Goal: Task Accomplishment & Management: Manage account settings

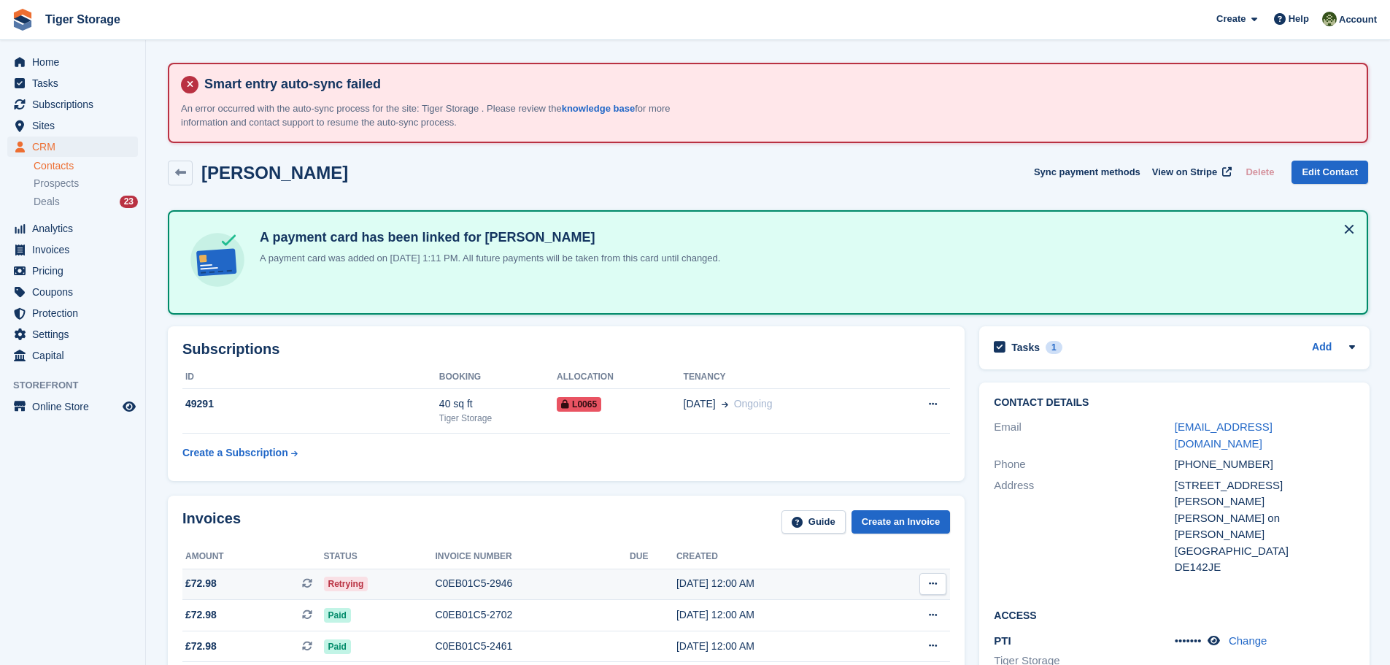
click at [458, 584] on div "C0EB01C5-2946" at bounding box center [532, 583] width 195 height 15
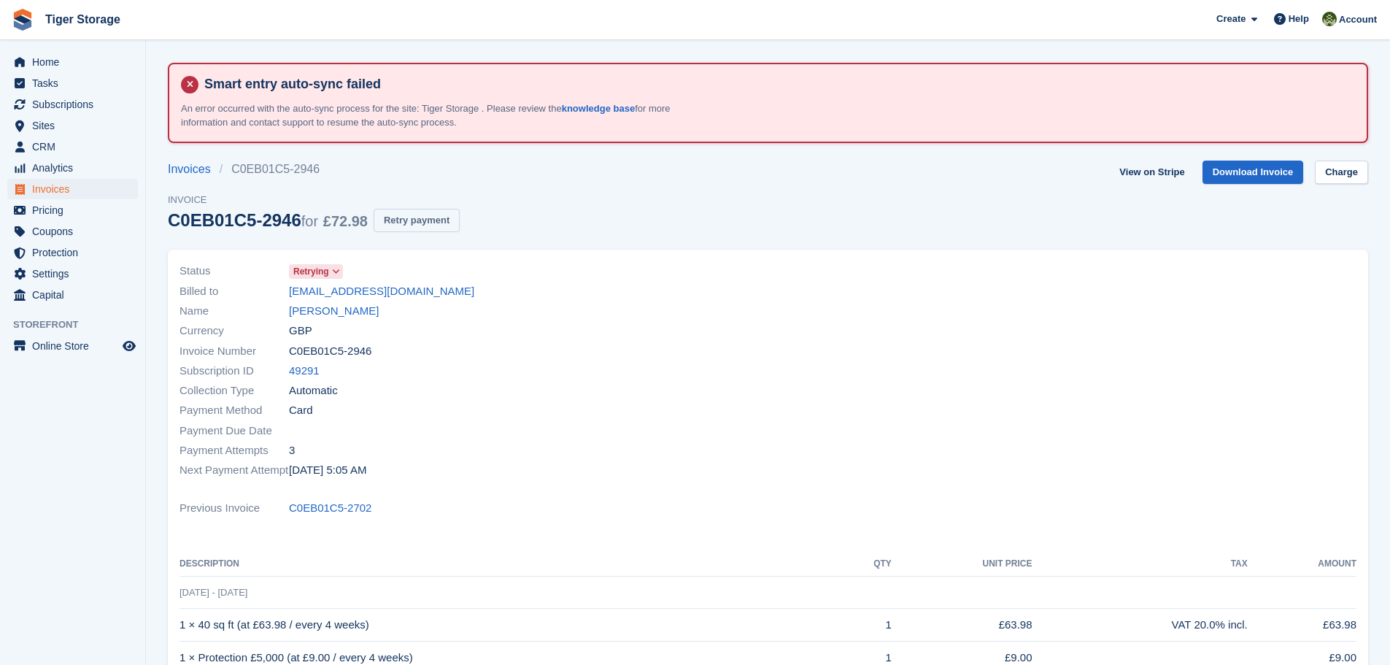
click at [394, 230] on button "Retry payment" at bounding box center [417, 221] width 86 height 24
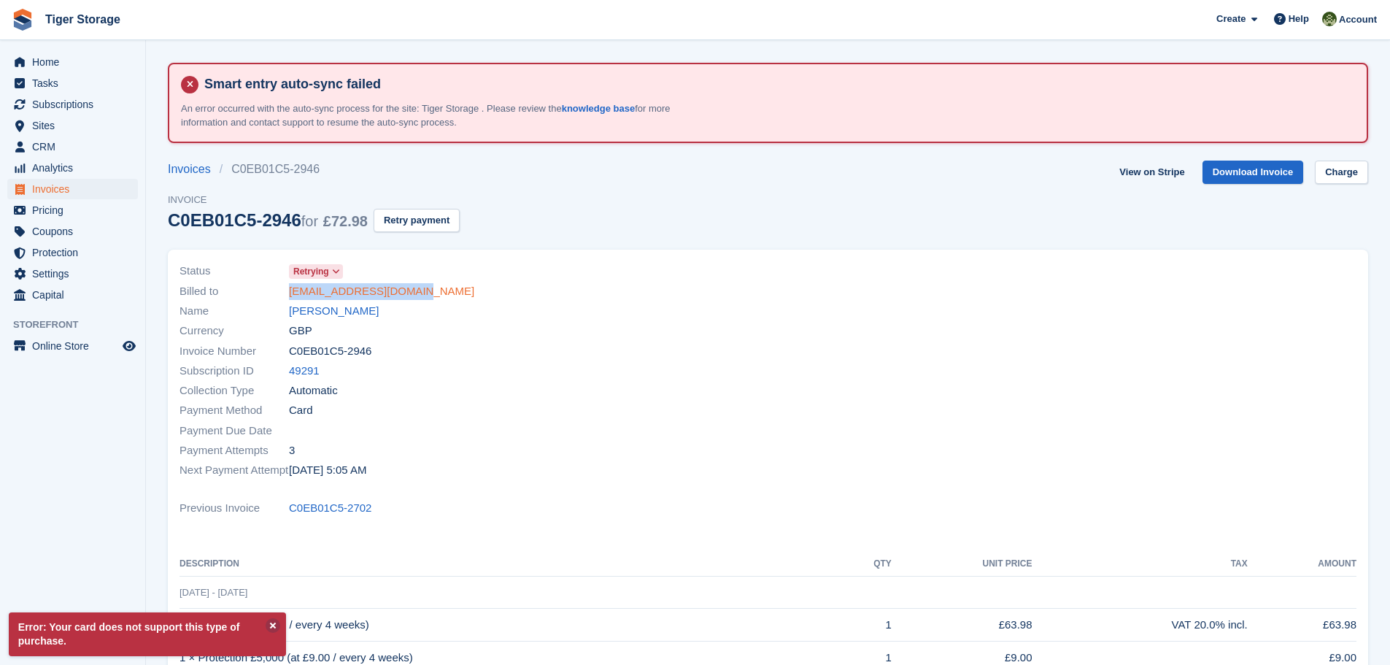
drag, startPoint x: 408, startPoint y: 296, endPoint x: 289, endPoint y: 298, distance: 118.9
click at [289, 298] on div "Billed to paulvanos770@gmail.com" at bounding box center [469, 291] width 580 height 20
copy link "paulvanos770@gmail.com"
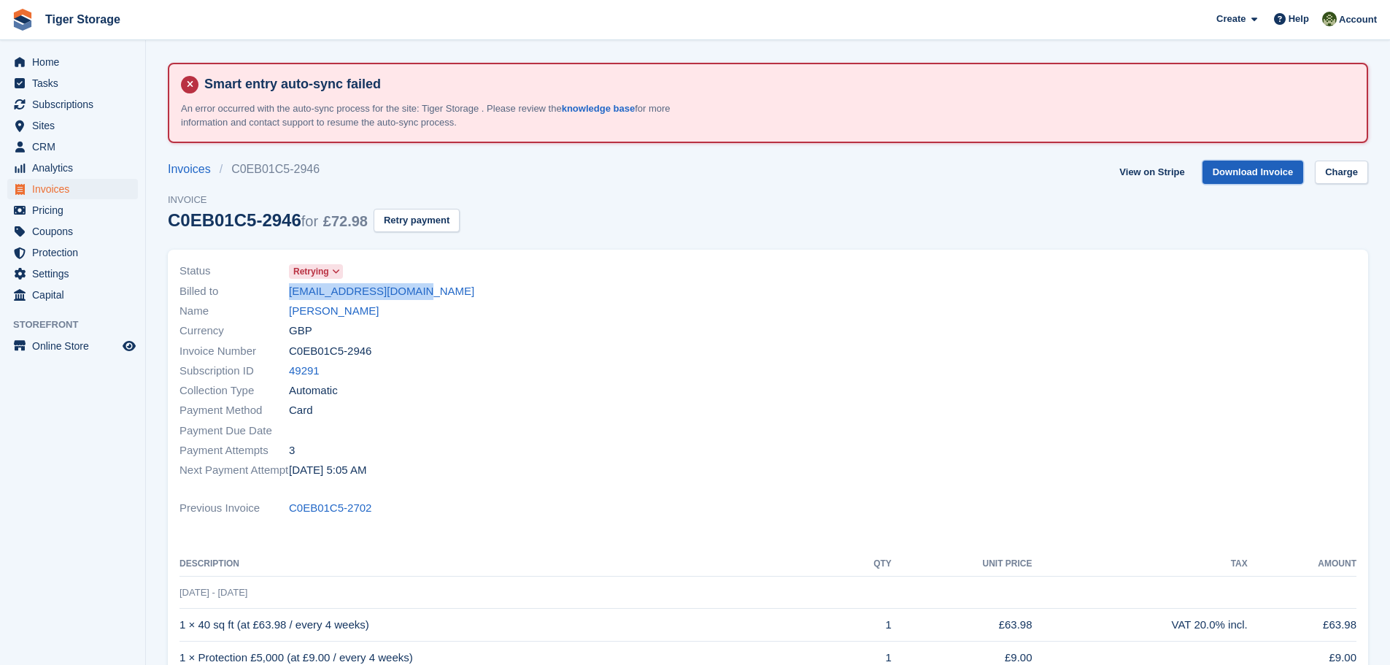
click at [1259, 172] on link "Download Invoice" at bounding box center [1252, 173] width 101 height 24
click at [320, 313] on link "Paul Emery" at bounding box center [334, 311] width 90 height 17
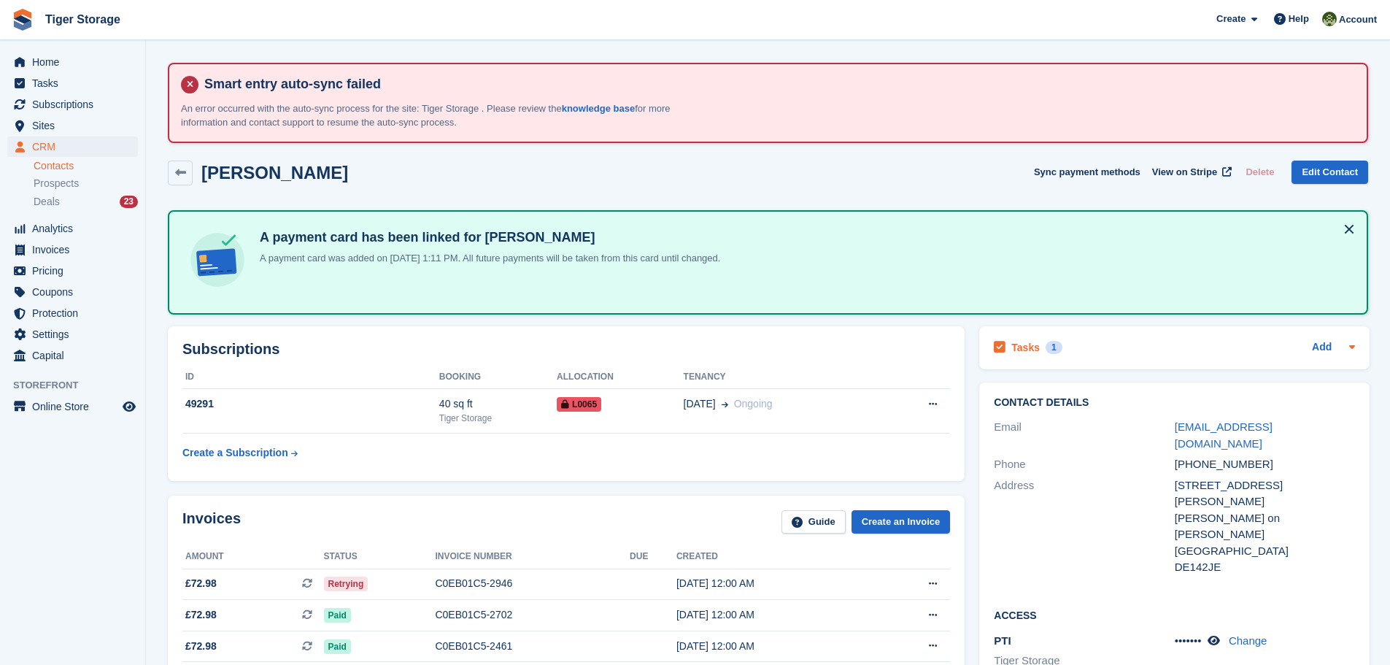
click at [1022, 349] on h2 "Tasks" at bounding box center [1025, 347] width 28 height 13
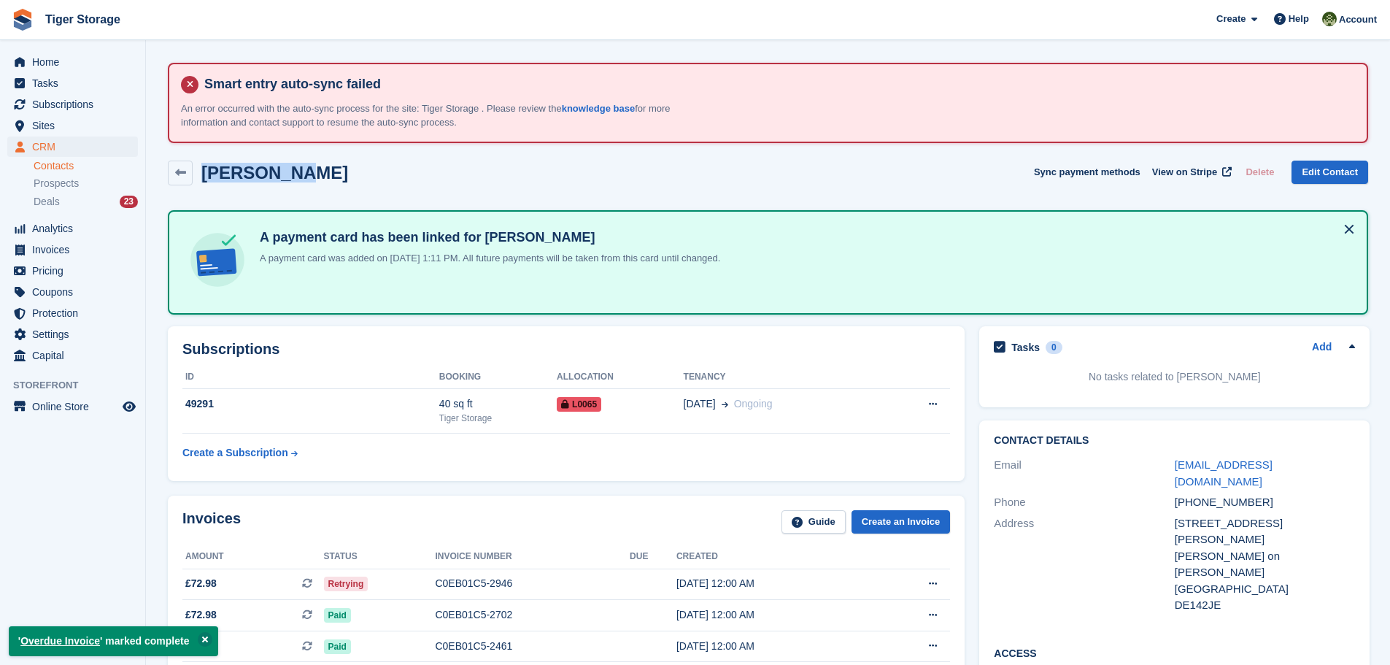
drag, startPoint x: 300, startPoint y: 178, endPoint x: 201, endPoint y: 183, distance: 98.6
click at [201, 183] on div "Paul Emery Sync payment methods View on Stripe Delete Edit Contact" at bounding box center [768, 173] width 1200 height 25
copy h2 "Paul Emery"
click at [49, 166] on link "Contacts" at bounding box center [86, 166] width 104 height 14
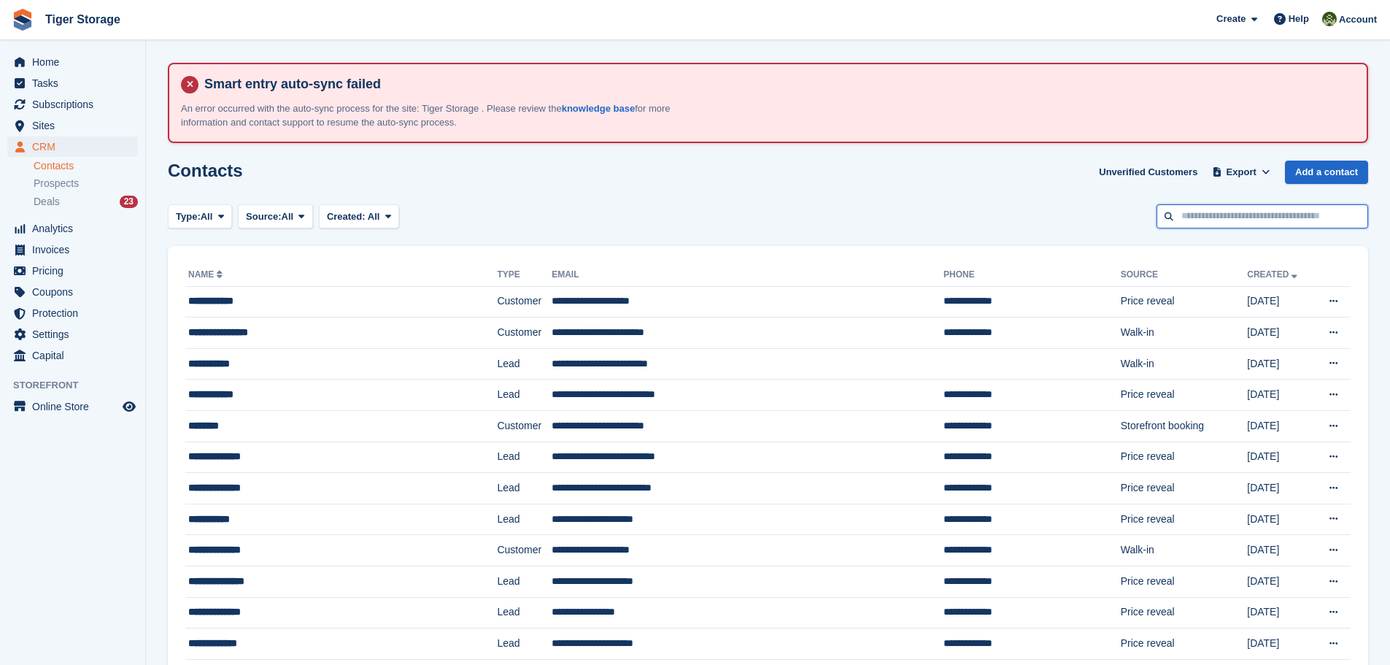
click at [1257, 217] on input "text" at bounding box center [1263, 216] width 212 height 24
type input "******"
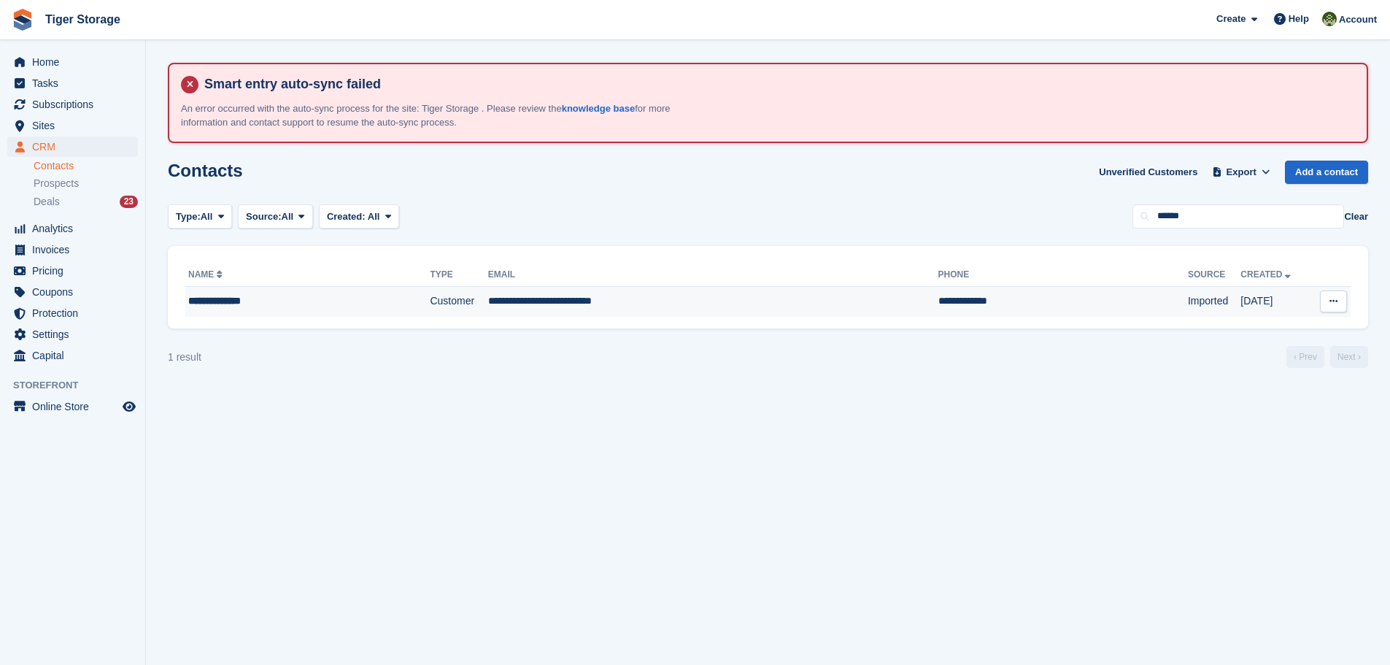
click at [555, 305] on td "**********" at bounding box center [713, 301] width 450 height 31
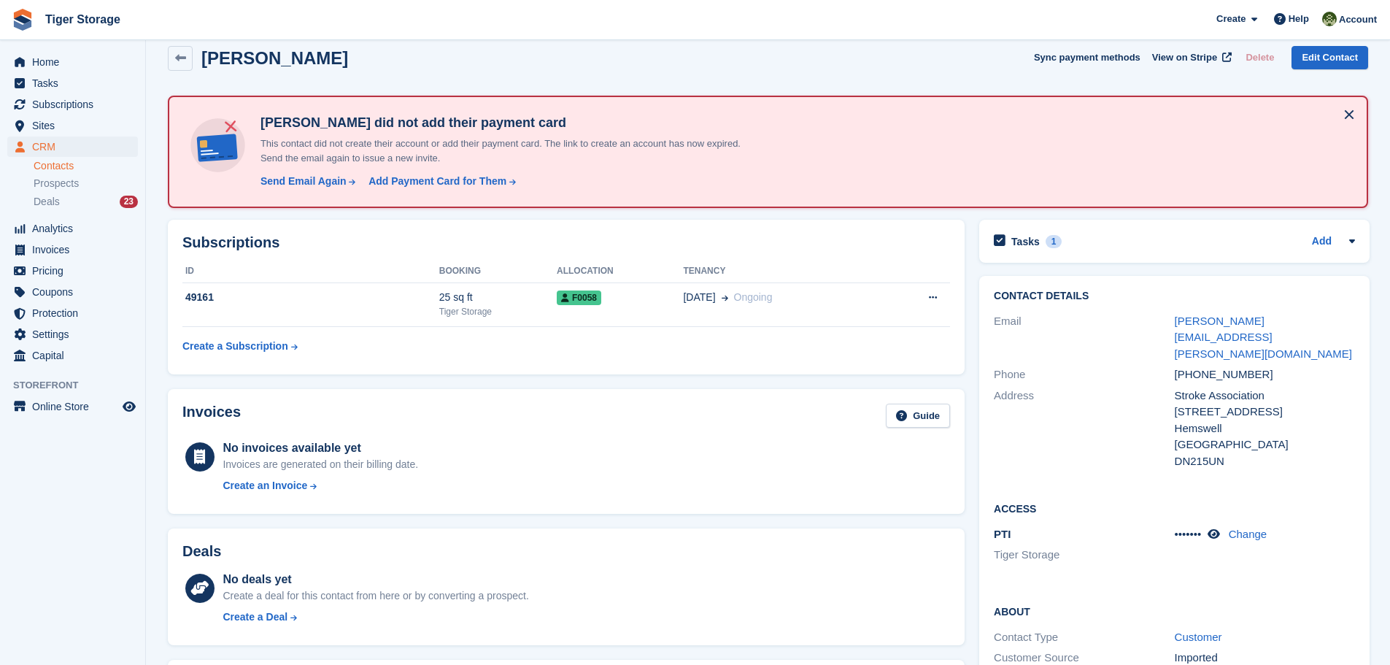
scroll to position [109, 0]
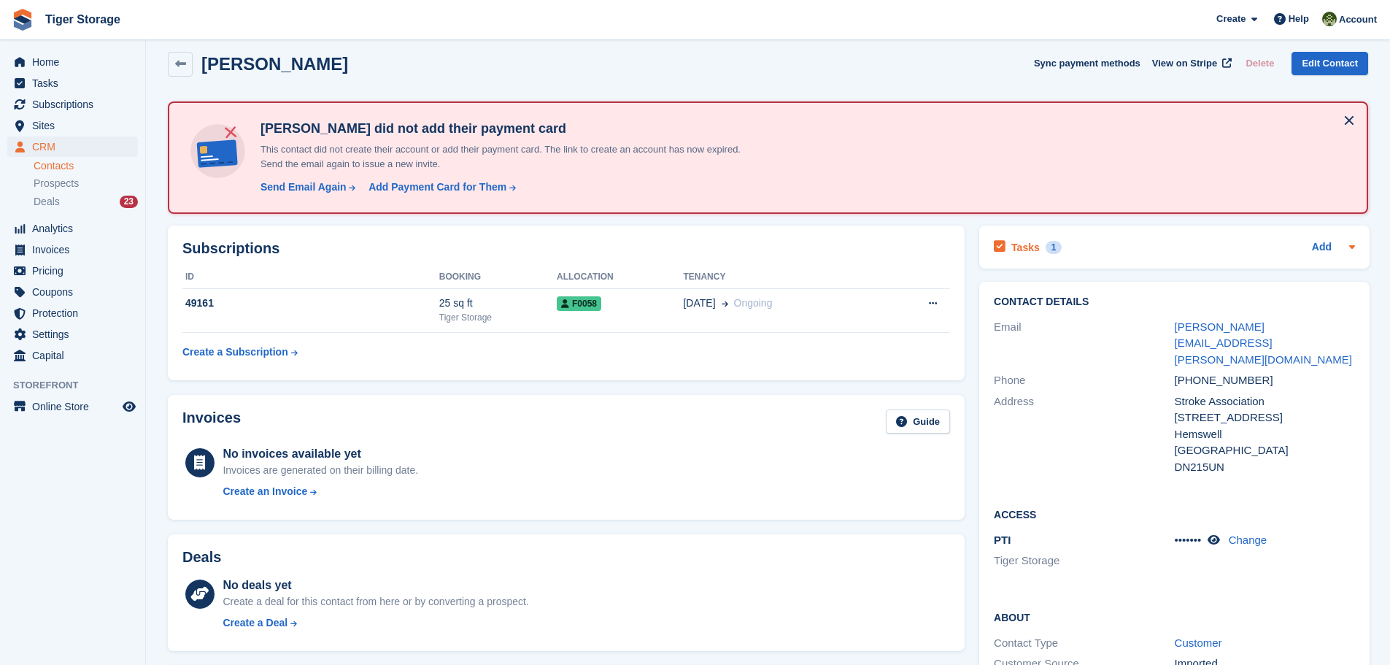
click at [1027, 248] on h2 "Tasks" at bounding box center [1025, 247] width 28 height 13
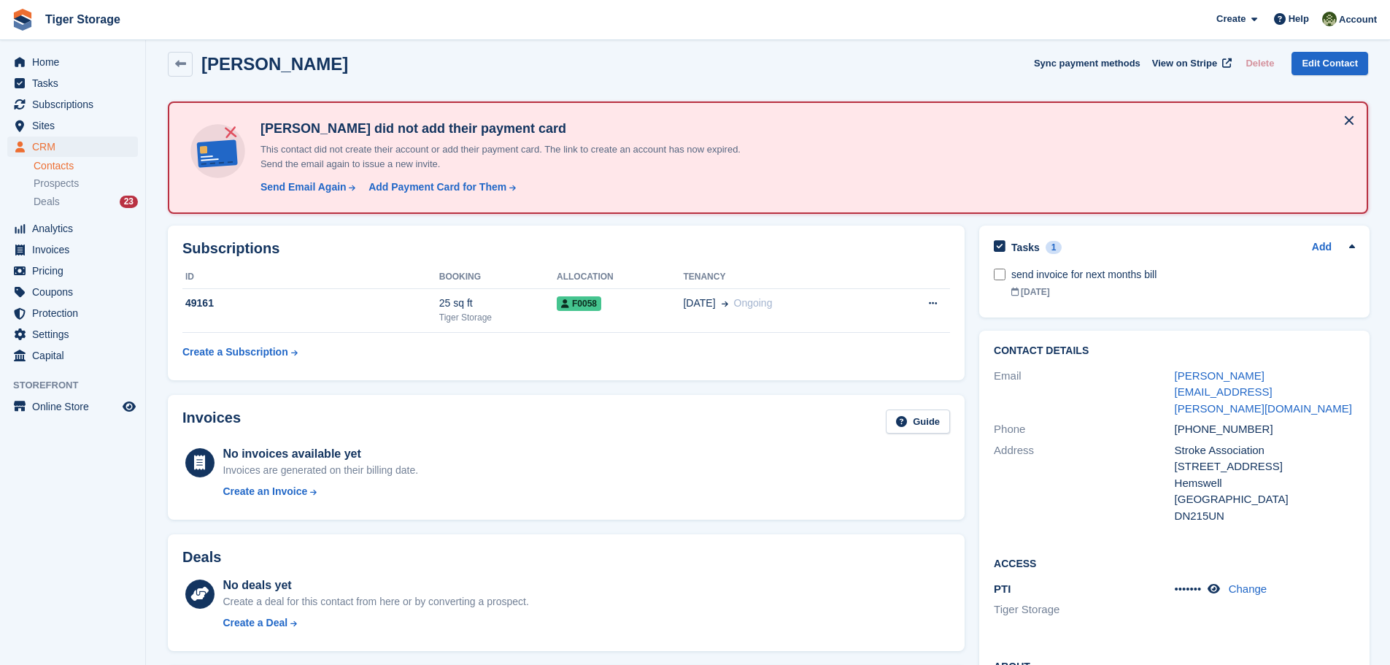
click at [51, 161] on link "Contacts" at bounding box center [86, 166] width 104 height 14
